Goal: Communication & Community: Ask a question

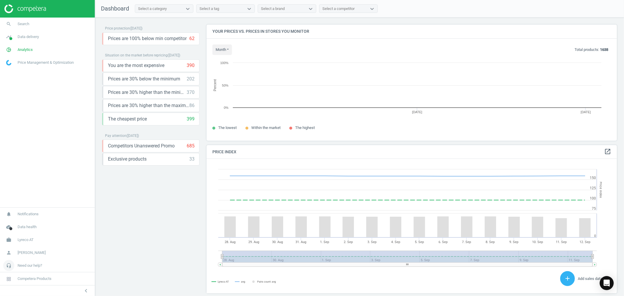
scroll to position [145, 416]
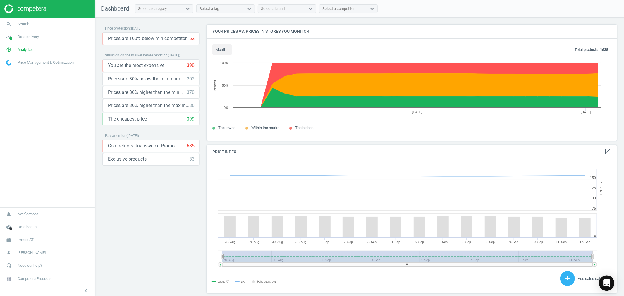
click at [606, 283] on icon "Open Intercom Messenger" at bounding box center [606, 283] width 7 height 8
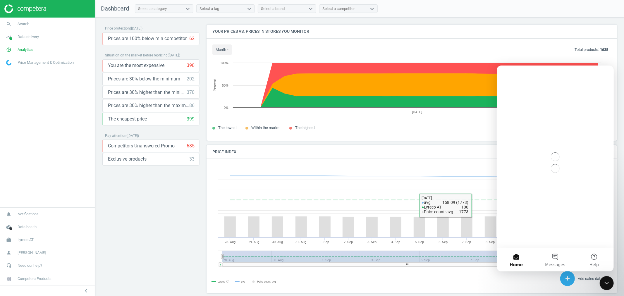
scroll to position [0, 0]
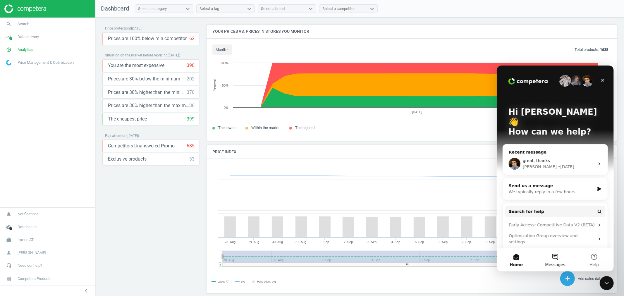
click at [559, 257] on button "Messages" at bounding box center [554, 259] width 39 height 23
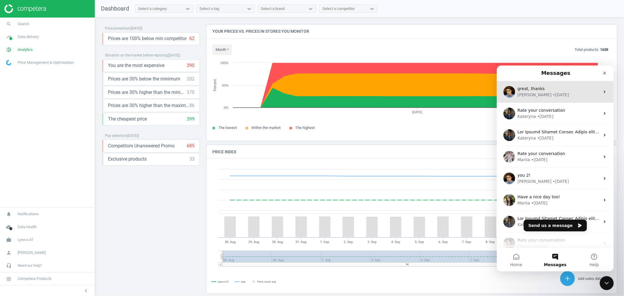
click at [552, 95] on div "• [DATE]" at bounding box center [560, 95] width 16 height 6
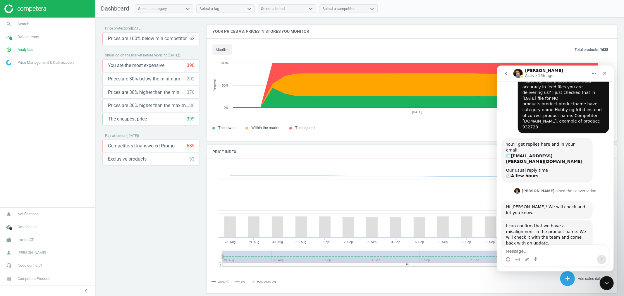
scroll to position [36, 0]
click at [508, 71] on button "go back" at bounding box center [505, 73] width 11 height 11
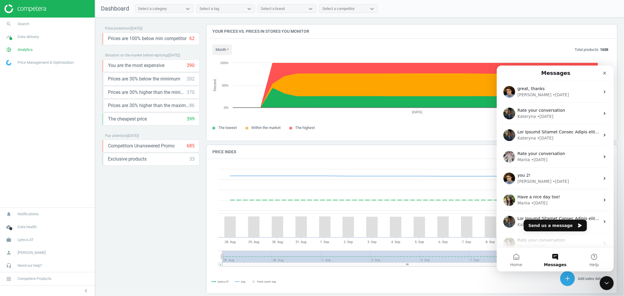
scroll to position [0, 0]
click at [563, 224] on button "Send us a message" at bounding box center [554, 225] width 63 height 12
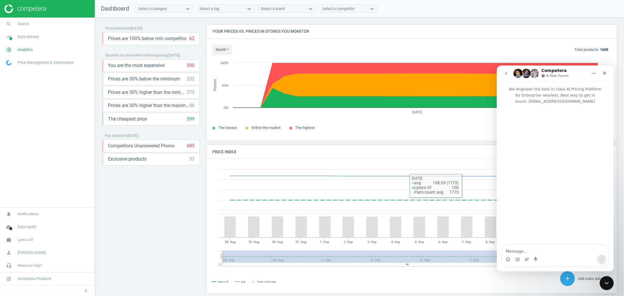
click at [530, 246] on textarea "Message…" at bounding box center [554, 250] width 107 height 10
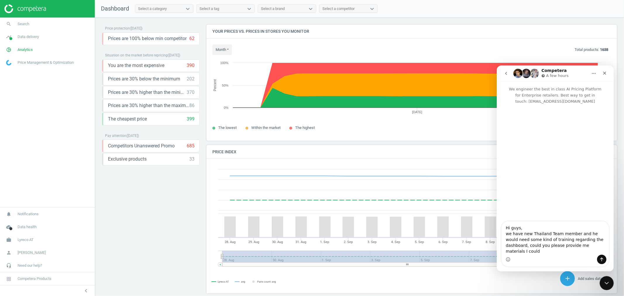
click at [510, 250] on textarea "Hi guys, we have new Thailand Team member and he would need some kind of traini…" at bounding box center [554, 237] width 107 height 33
click at [593, 252] on textarea "Hi guys, we have new Thailand Team member and he would need some kind of traini…" at bounding box center [554, 237] width 107 height 33
type textarea "Hi guys, we have new Thailand Team member and he would need some kind of traini…"
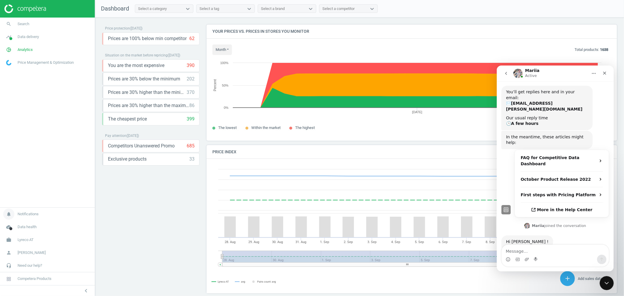
scroll to position [77, 0]
